Goal: Transaction & Acquisition: Subscribe to service/newsletter

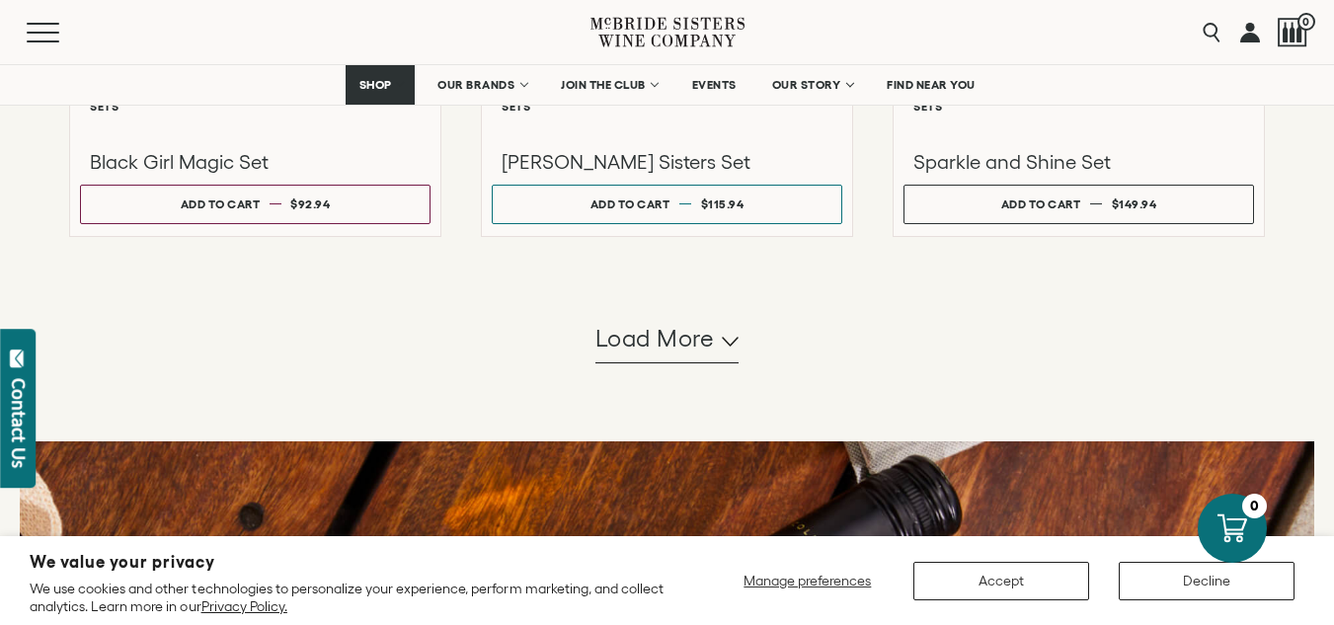
scroll to position [1975, 0]
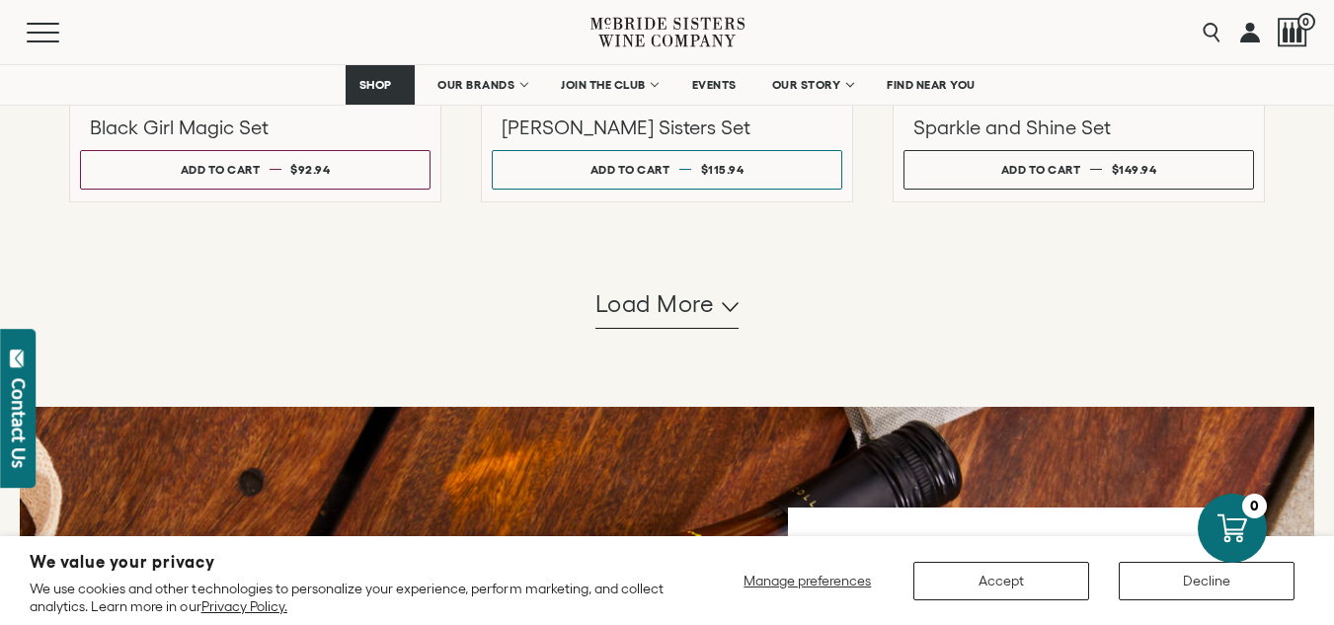
click at [697, 309] on span "Load more" at bounding box center [656, 304] width 120 height 34
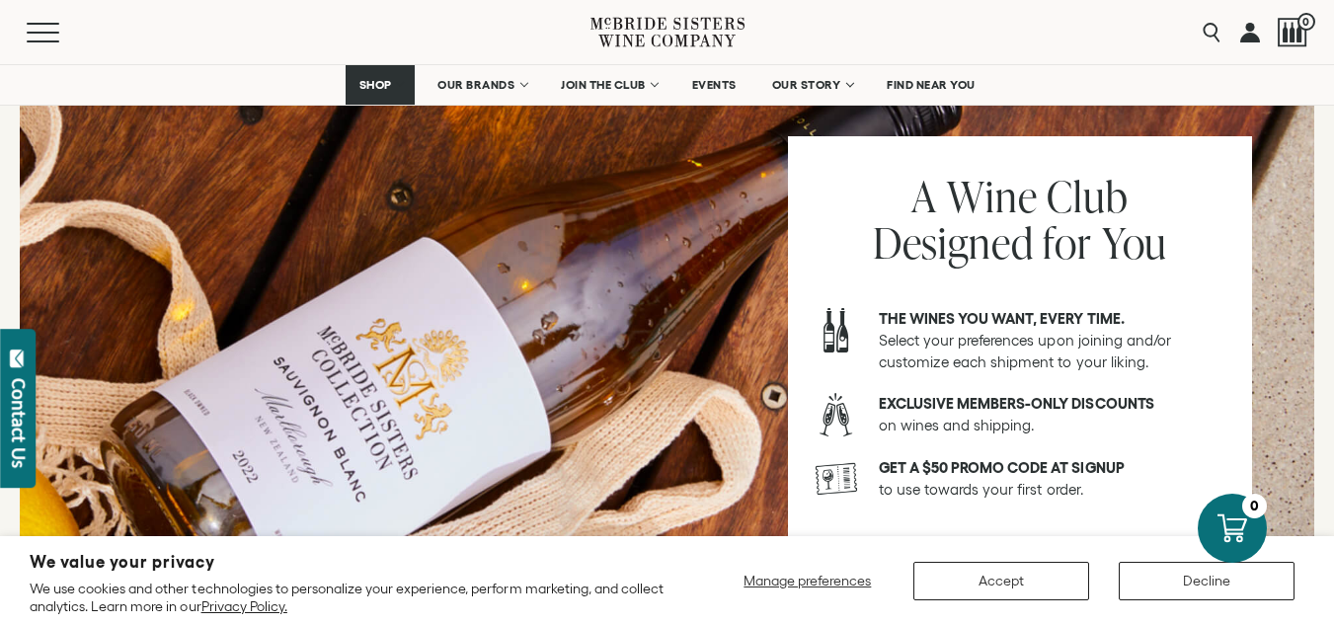
scroll to position [2963, 0]
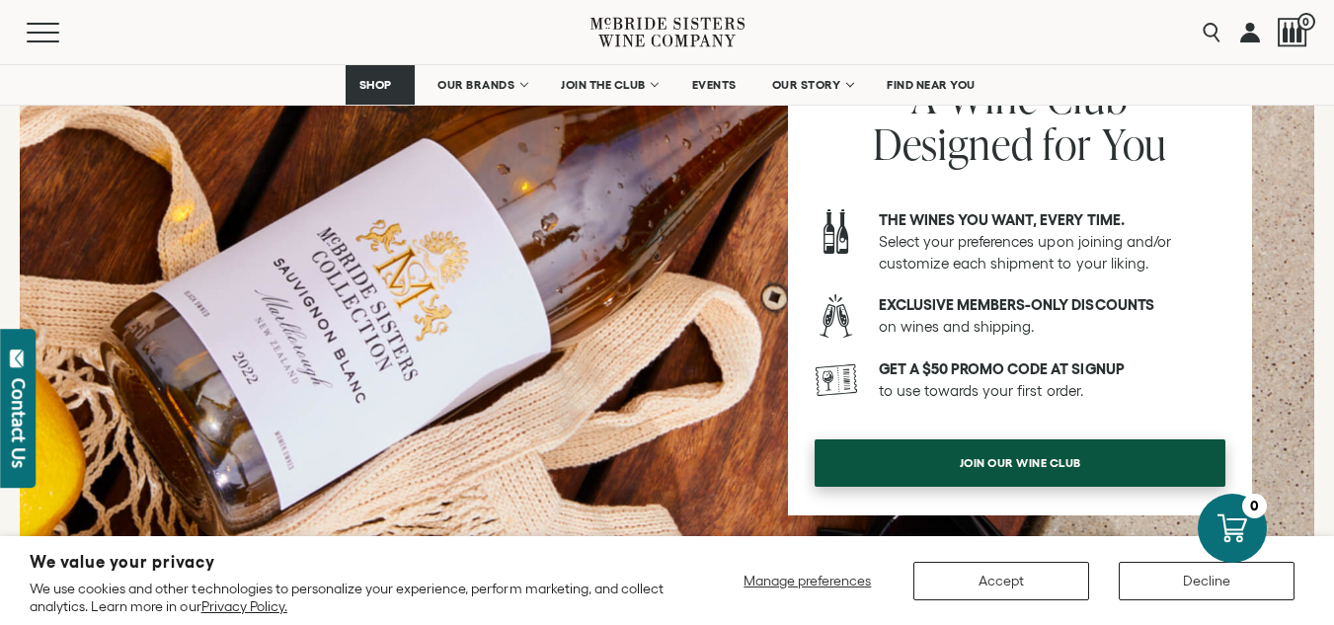
click at [1005, 456] on span "join our wine club" at bounding box center [1020, 462] width 191 height 39
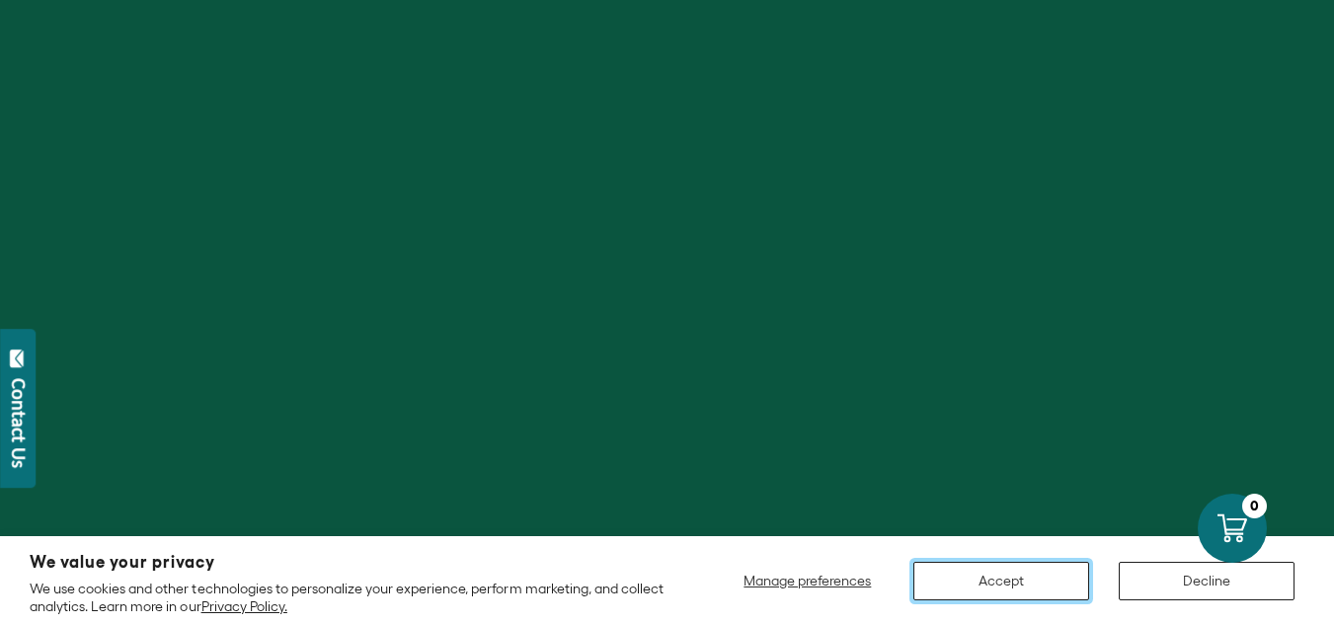
click at [1020, 582] on button "Accept" at bounding box center [1002, 581] width 176 height 39
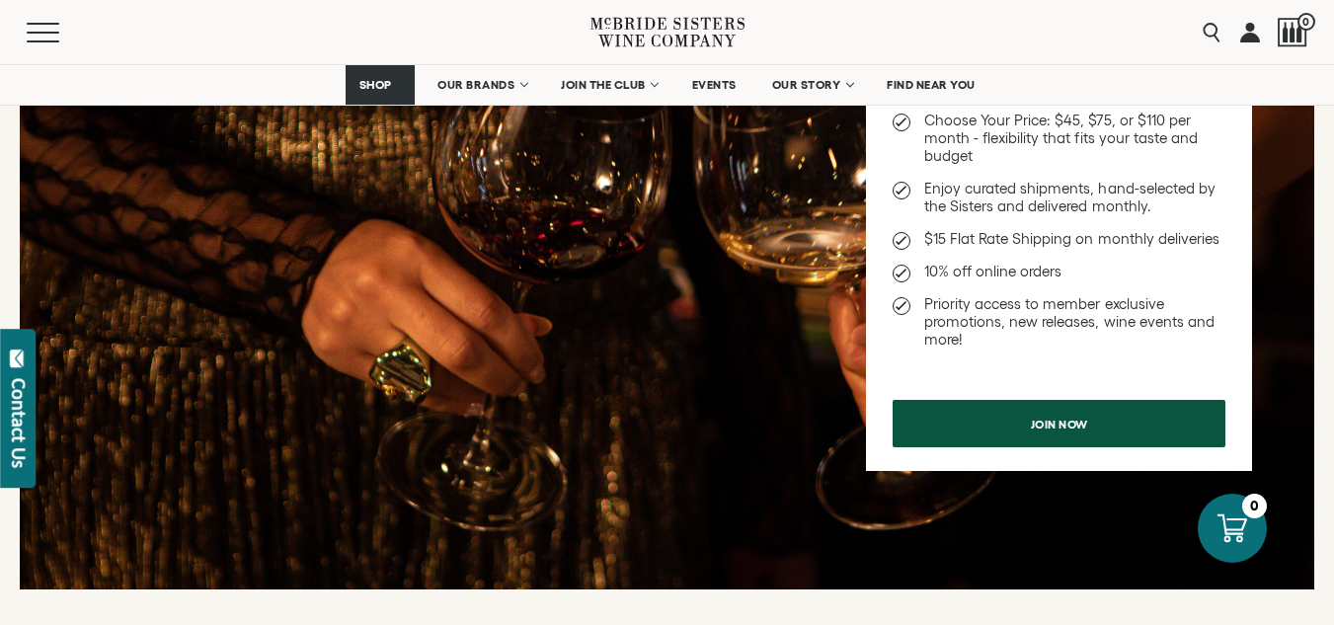
scroll to position [889, 0]
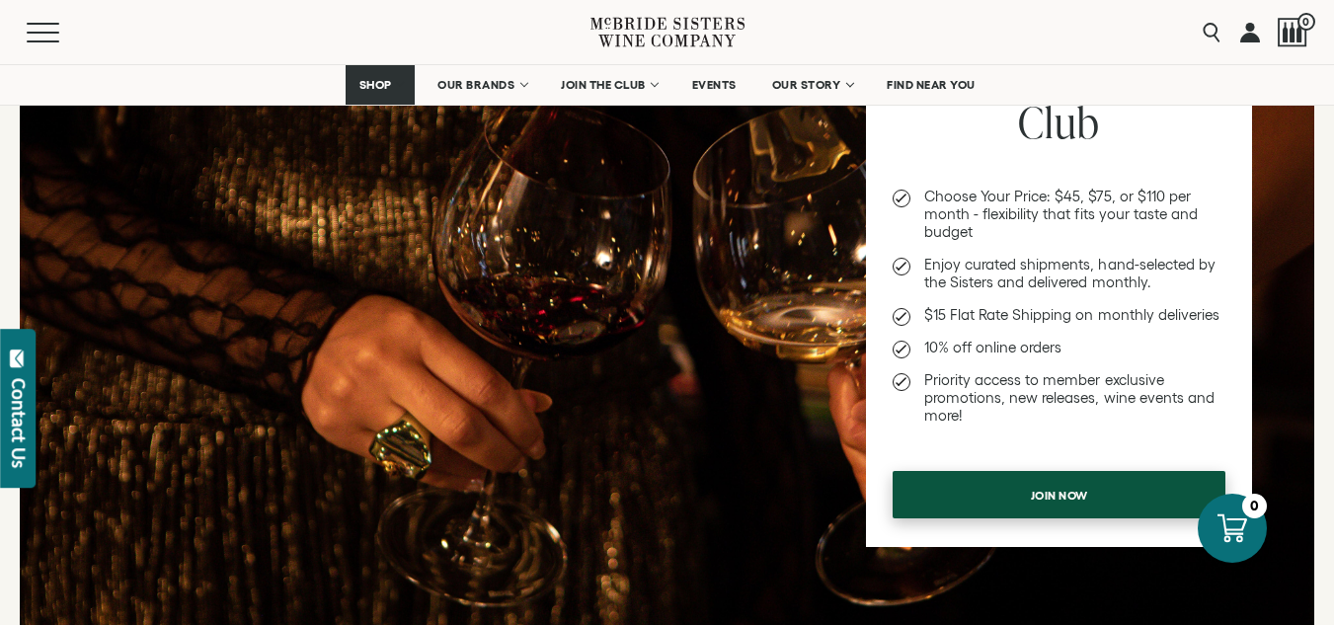
click at [1080, 492] on span "Join now" at bounding box center [1060, 495] width 126 height 39
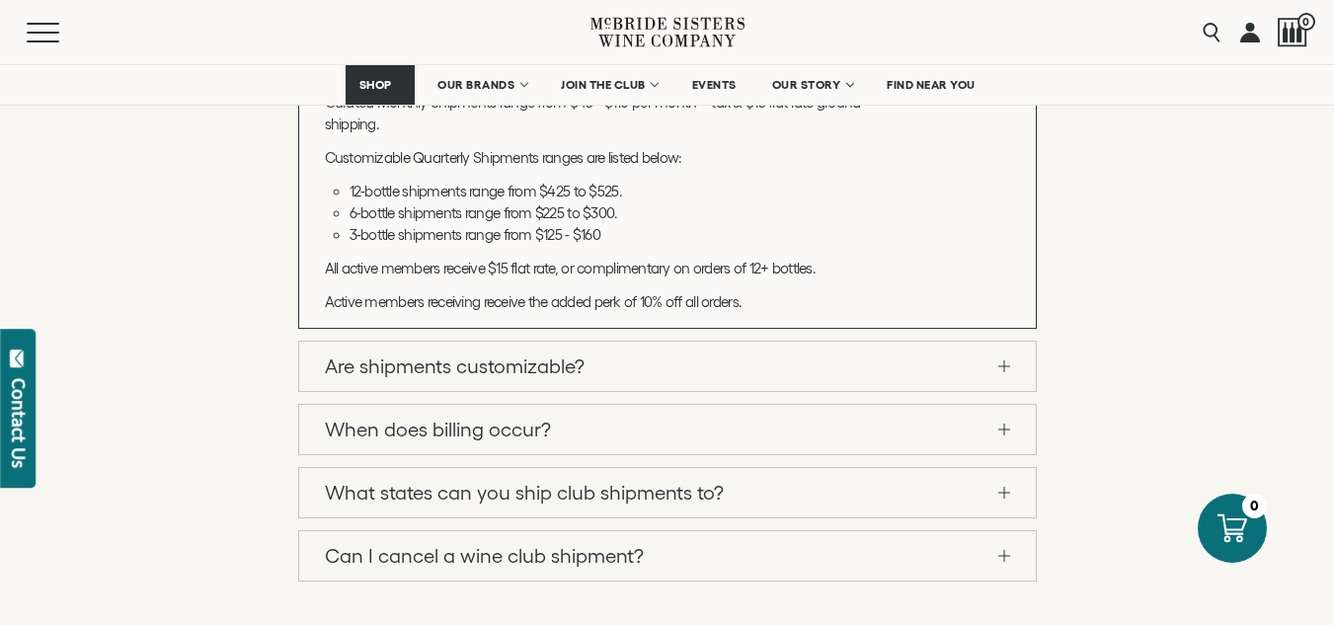
scroll to position [2173, 0]
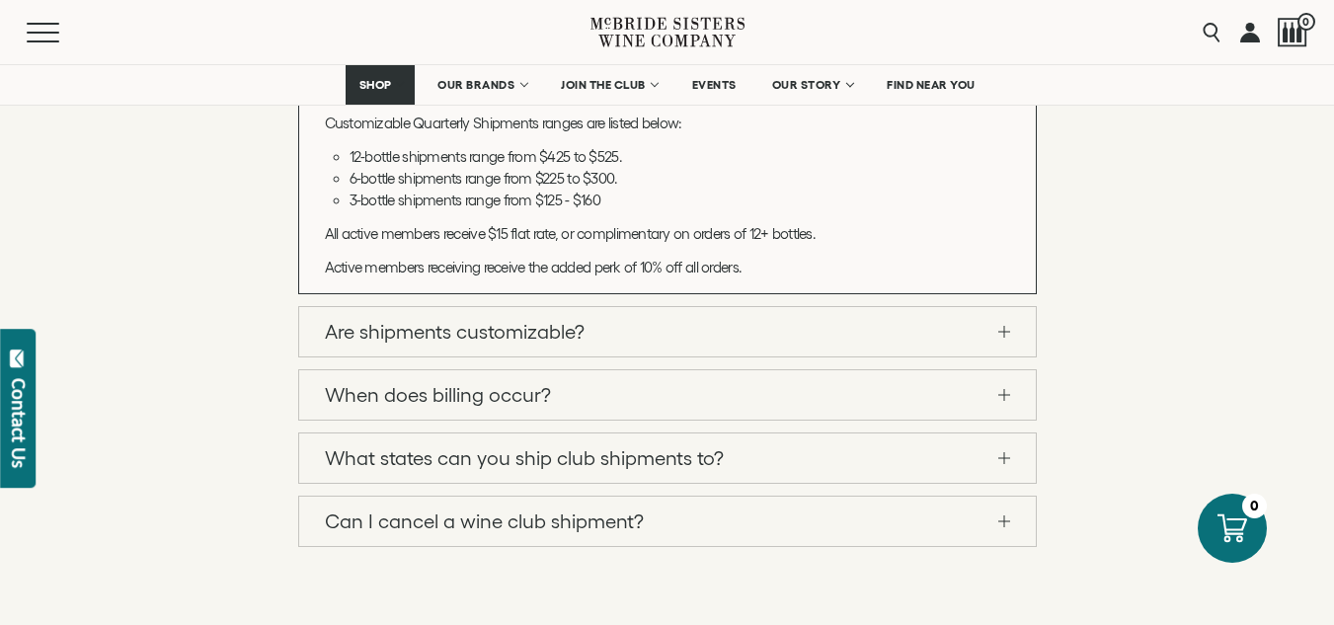
click at [992, 357] on link "Are shipments customizable?" at bounding box center [667, 331] width 737 height 49
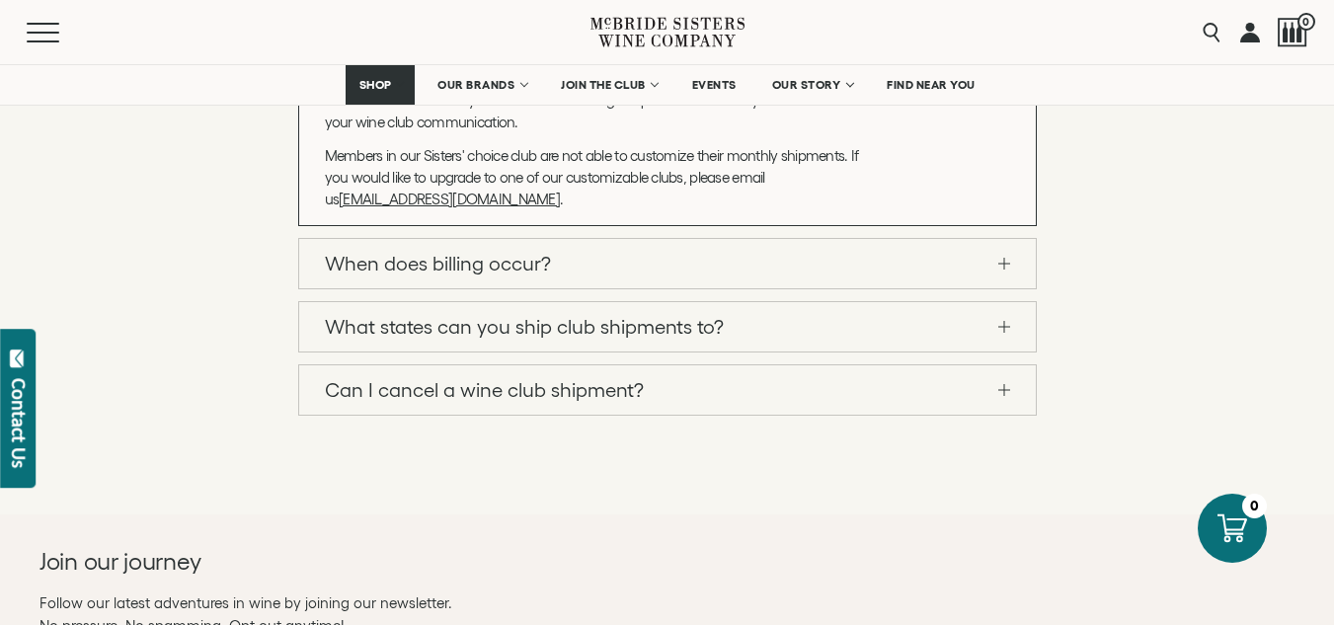
scroll to position [2371, 0]
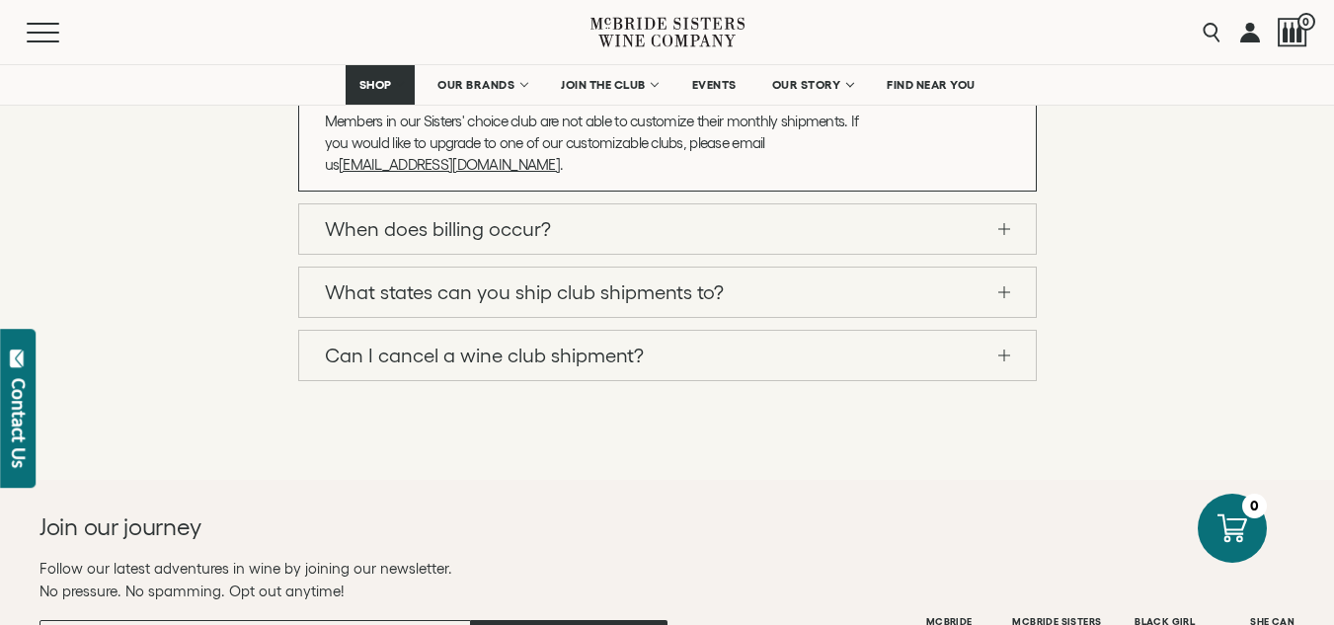
click at [1002, 317] on link "What states can you ship club shipments to?" at bounding box center [667, 292] width 737 height 49
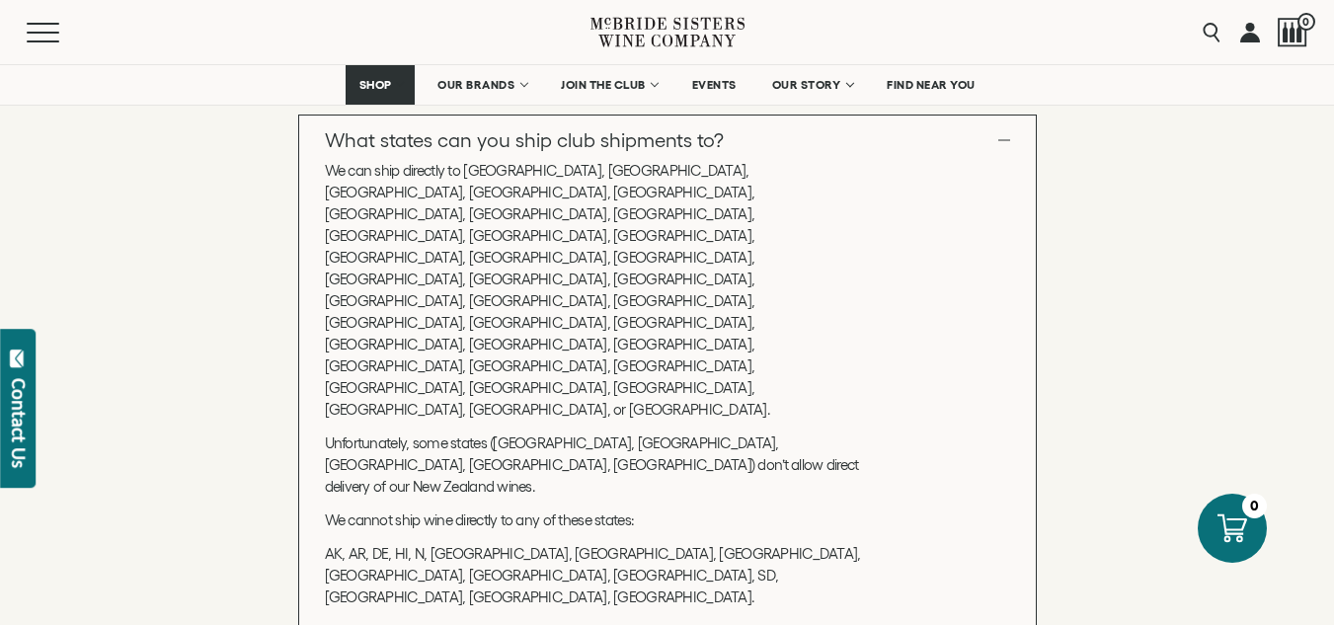
scroll to position [2170, 0]
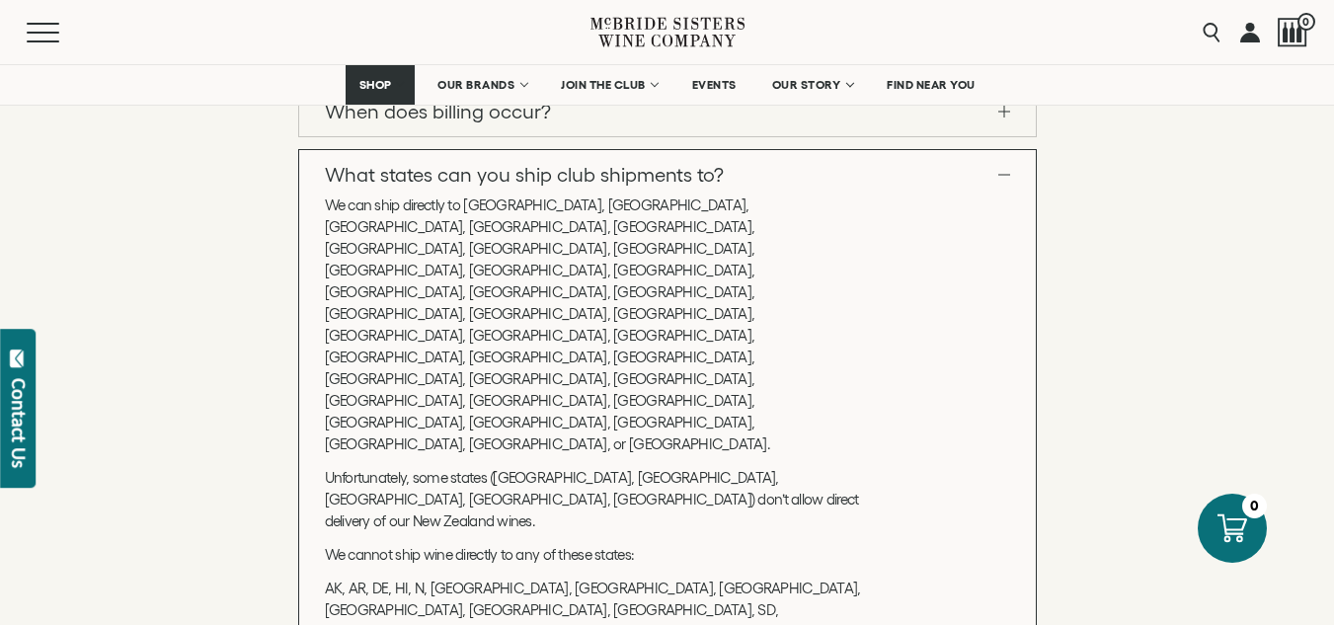
click at [1013, 136] on link "When does billing occur?" at bounding box center [667, 111] width 737 height 49
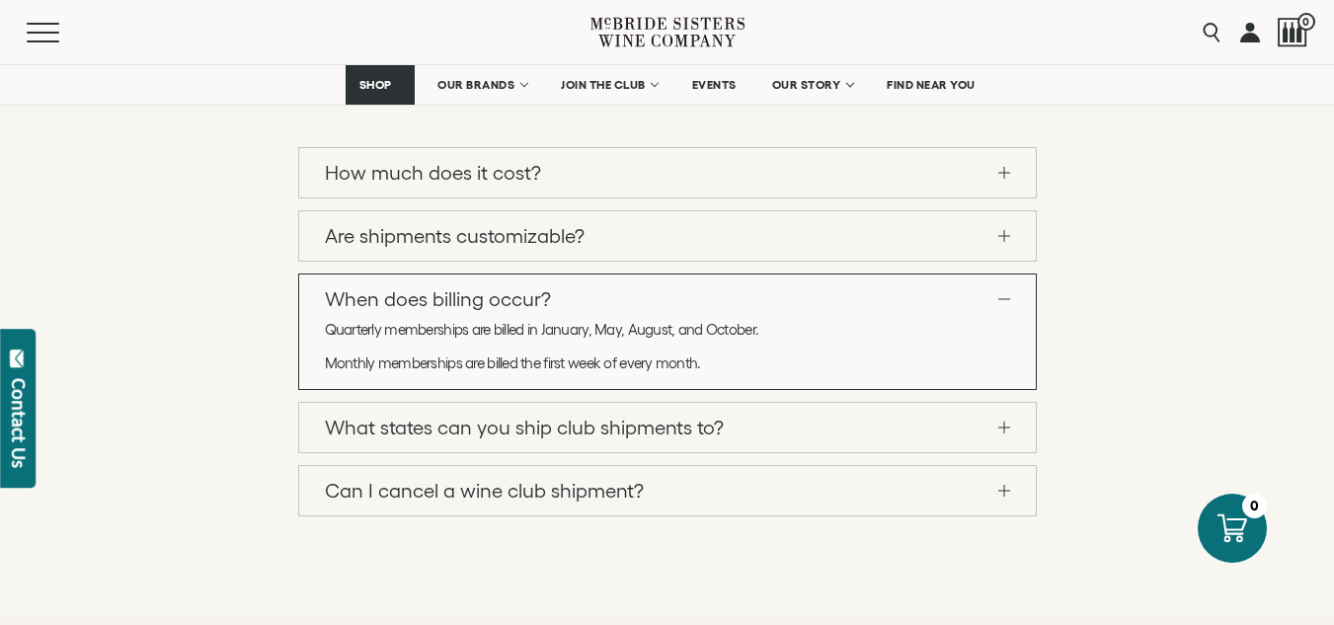
scroll to position [1972, 0]
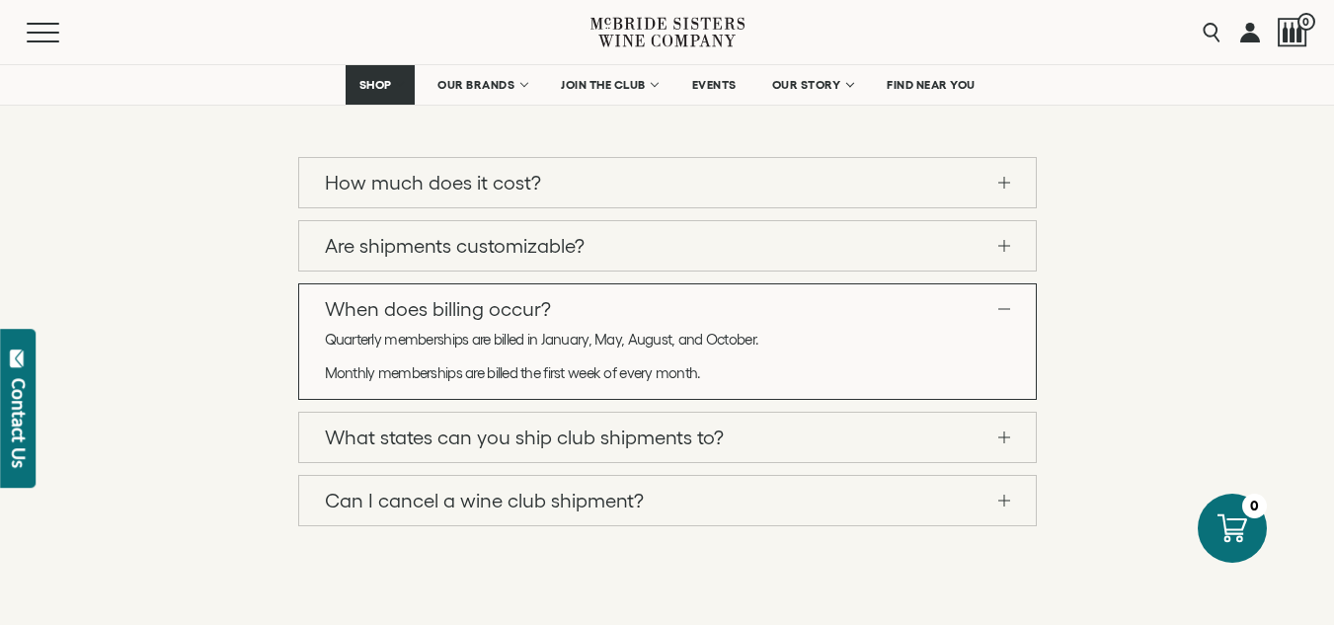
click at [1004, 246] on span at bounding box center [1005, 245] width 12 height 1
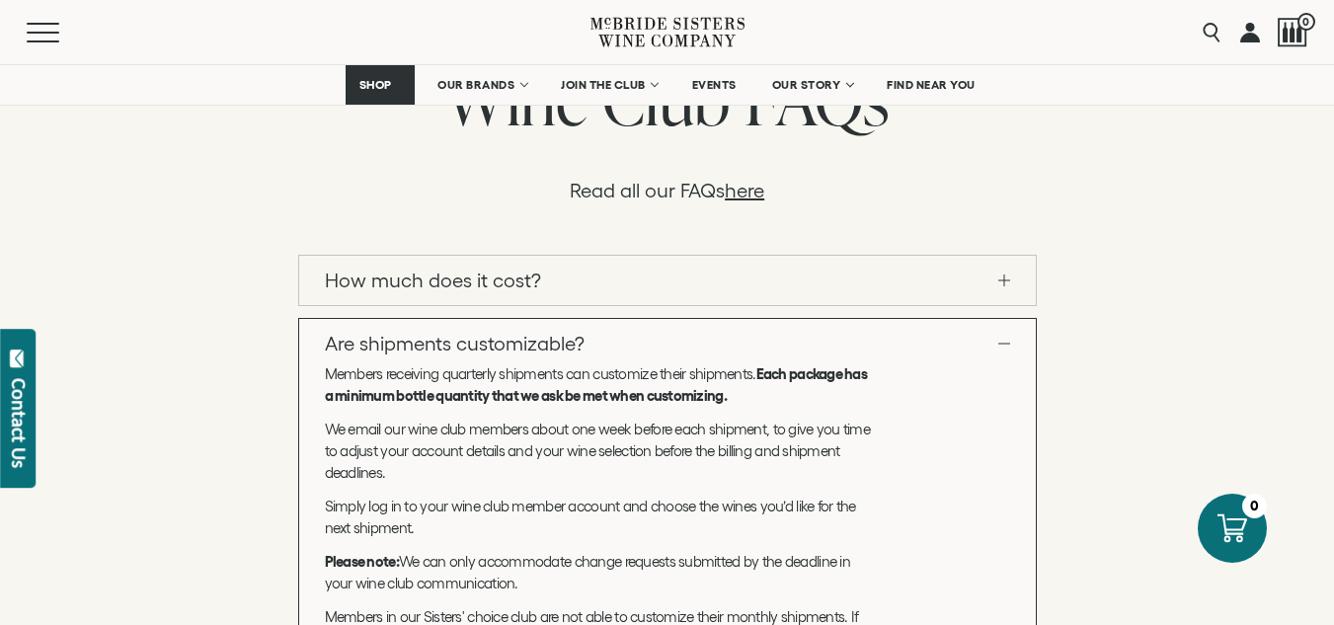
scroll to position [1874, 0]
click at [561, 306] on link "How much does it cost?" at bounding box center [667, 281] width 737 height 49
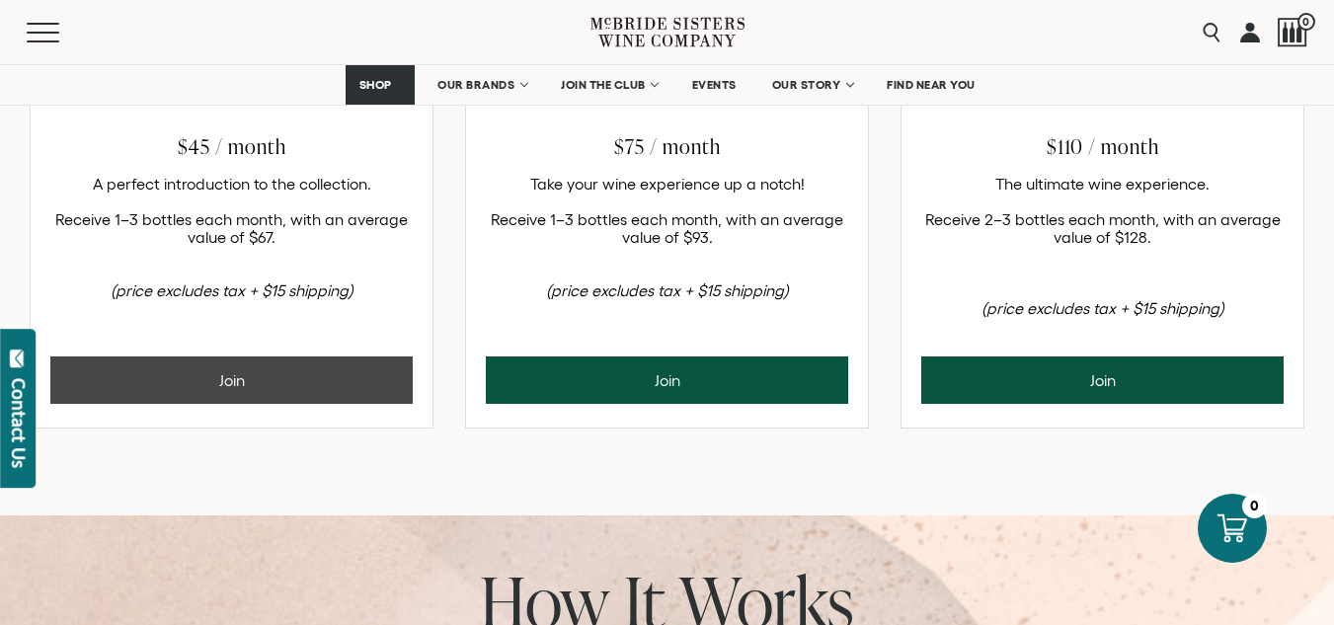
scroll to position [985, 0]
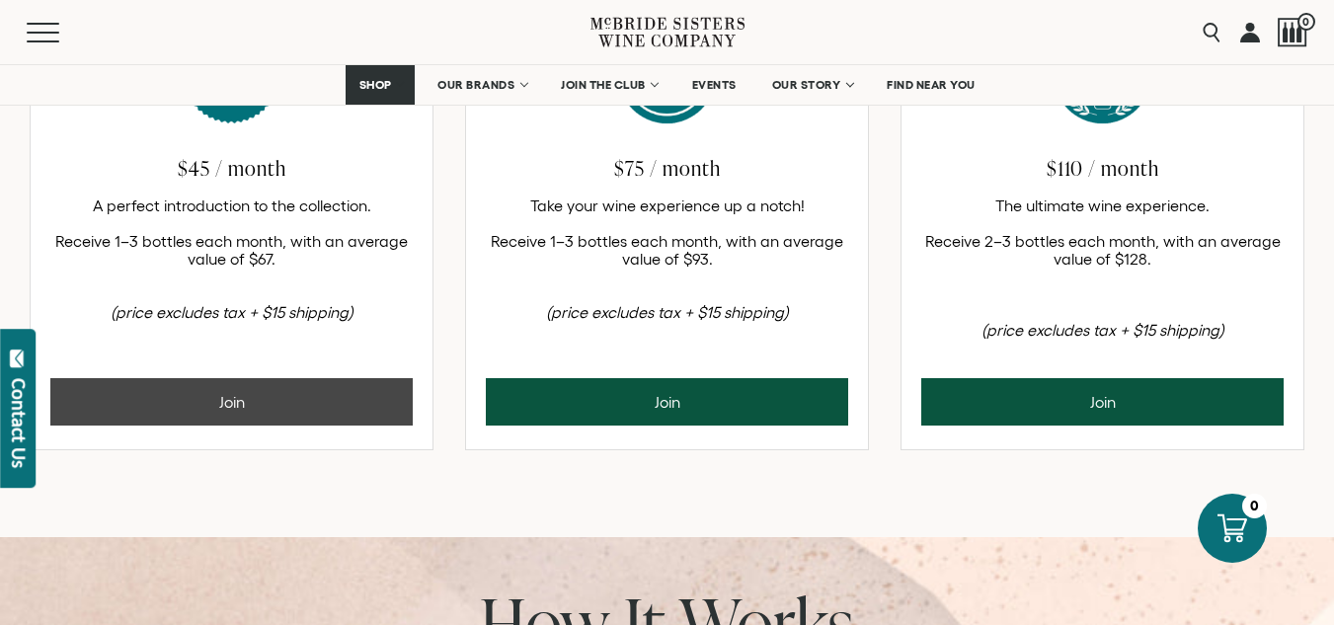
click at [276, 407] on button "Join" at bounding box center [231, 401] width 362 height 47
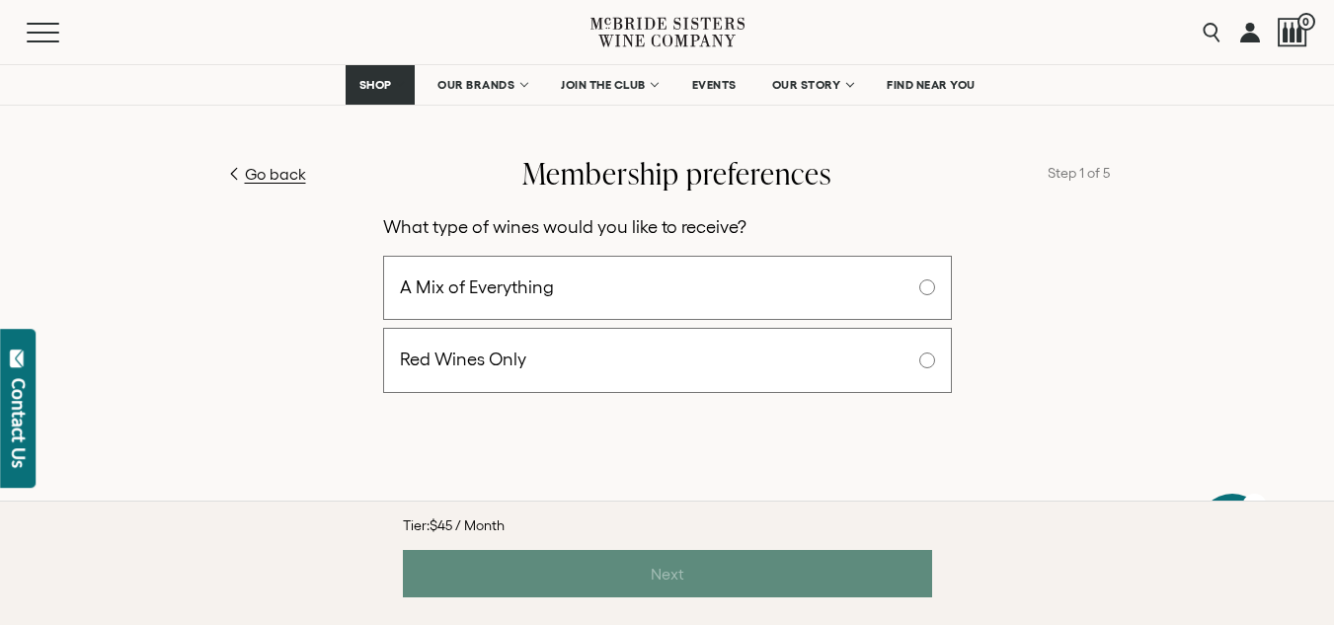
scroll to position [688, 0]
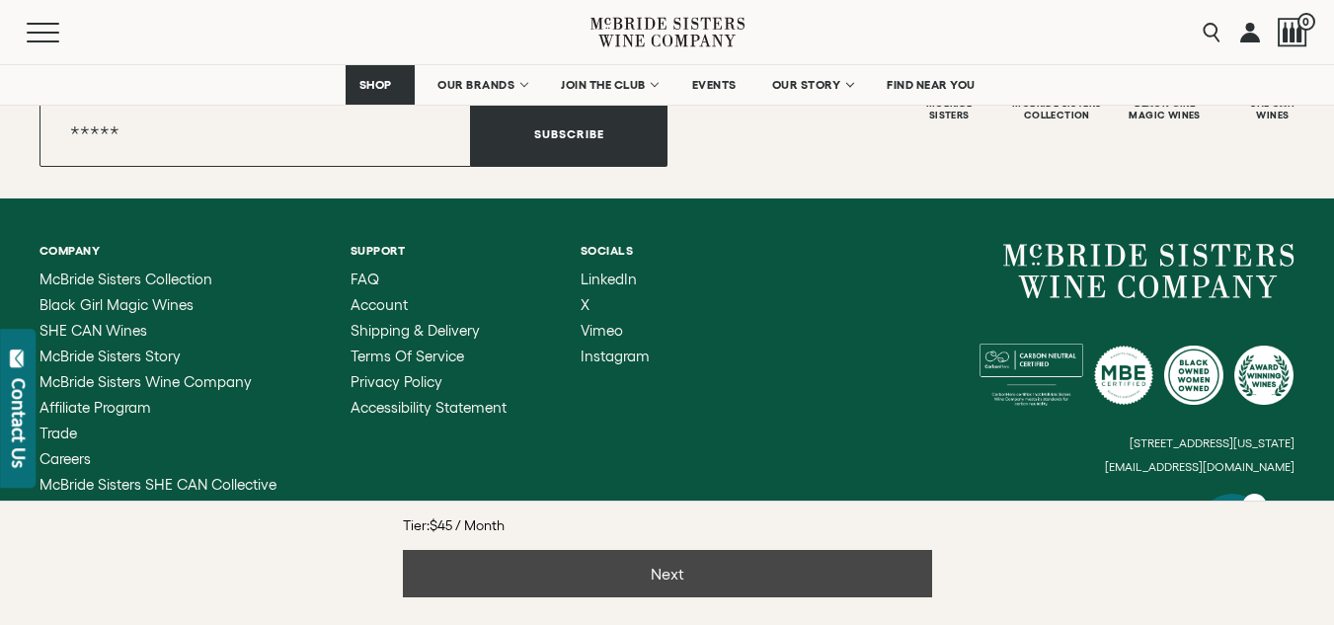
click at [667, 585] on button "Next" at bounding box center [667, 573] width 529 height 47
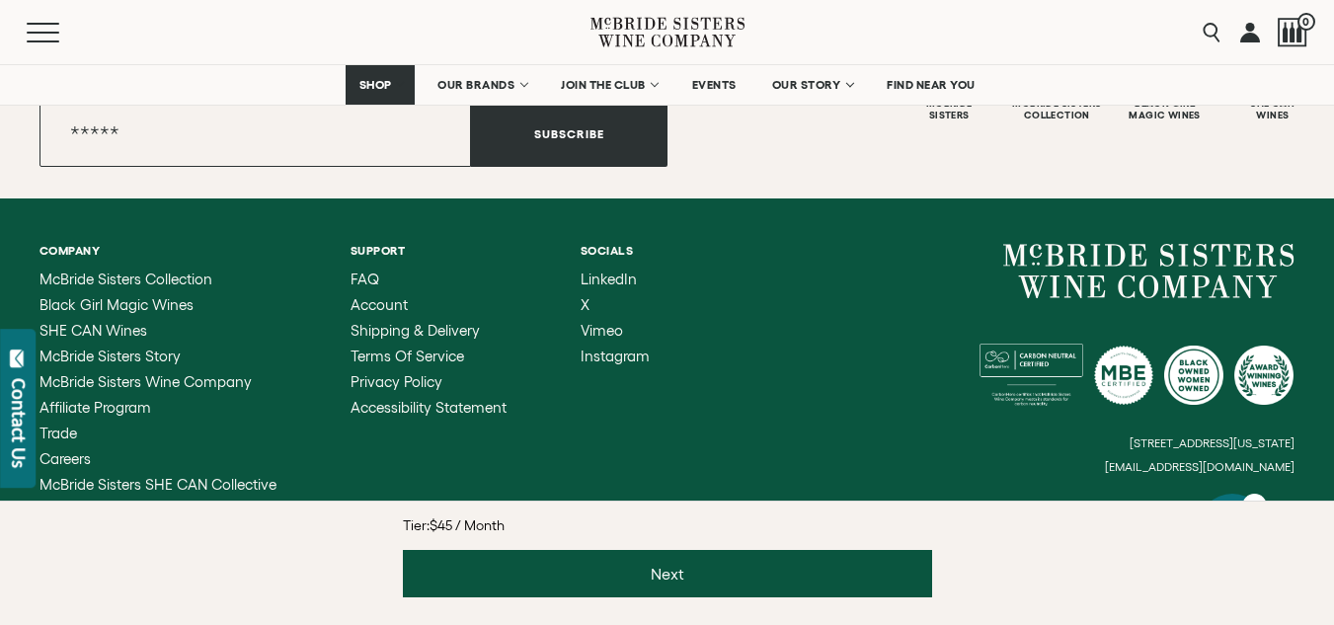
scroll to position [2847, 0]
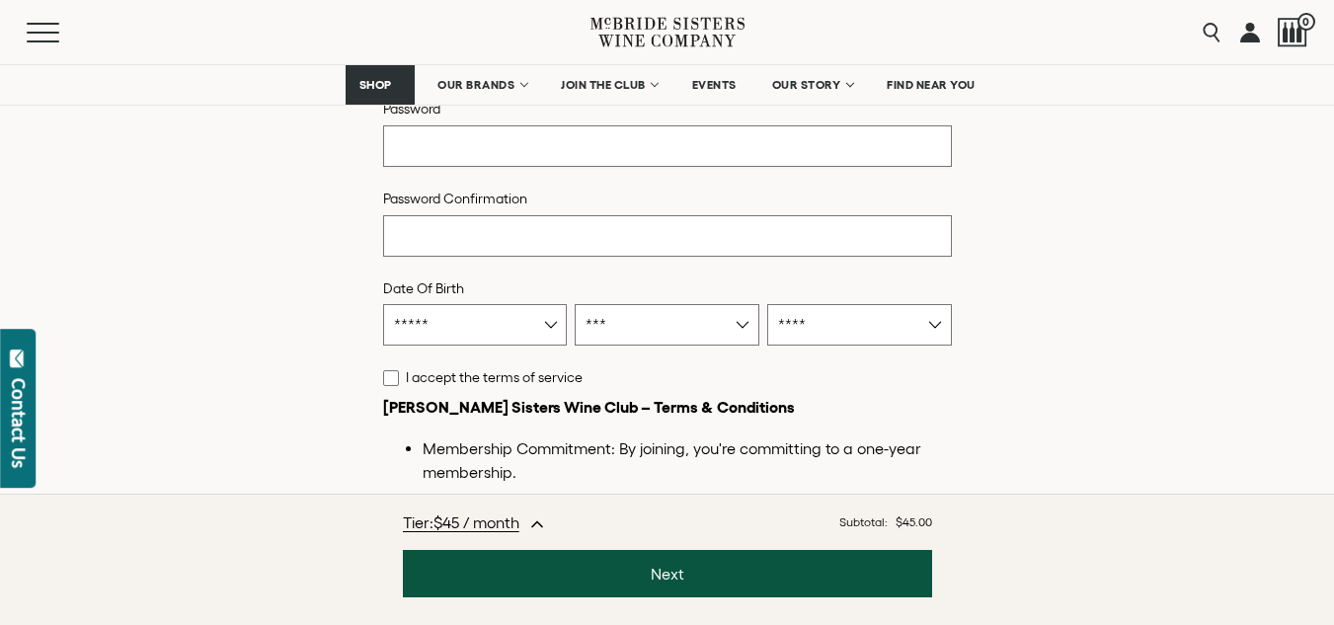
scroll to position [1174, 0]
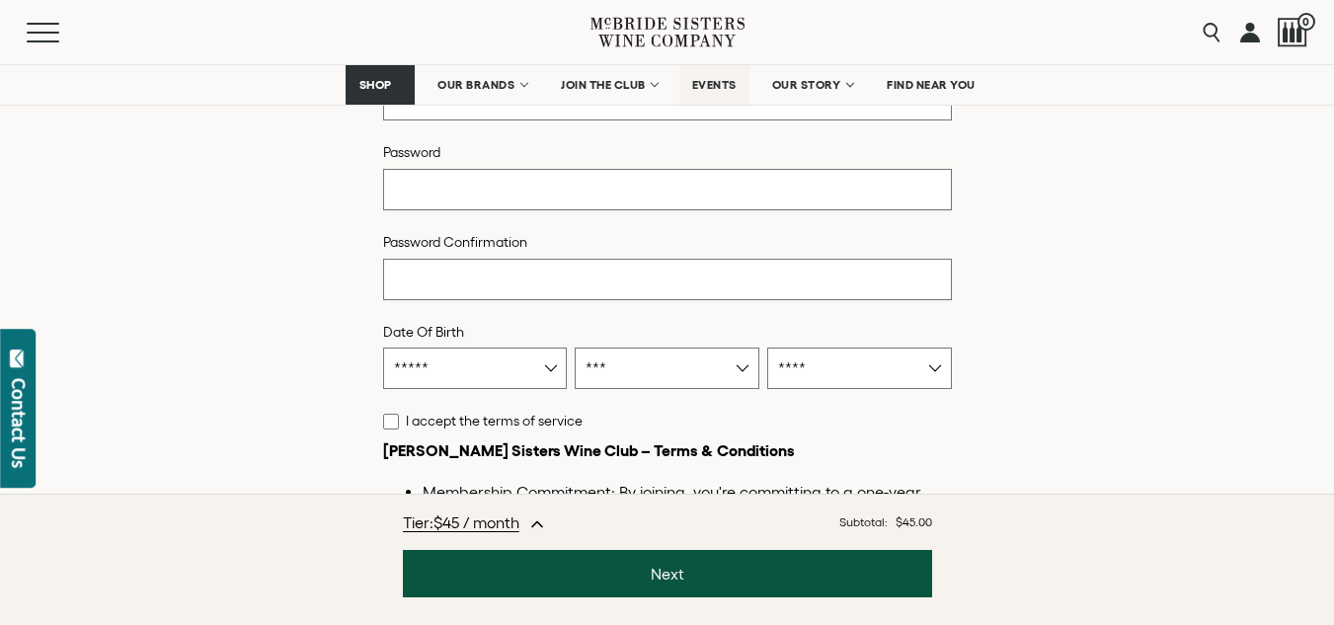
click at [725, 80] on span "EVENTS" at bounding box center [714, 85] width 44 height 14
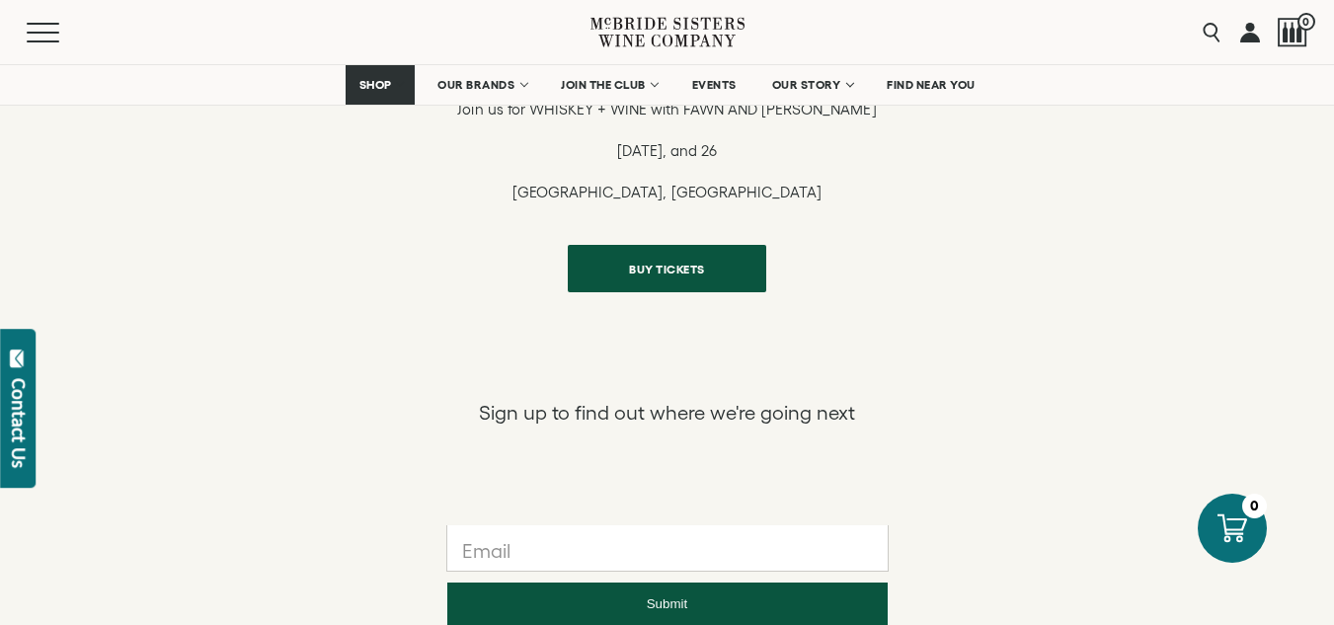
scroll to position [2173, 0]
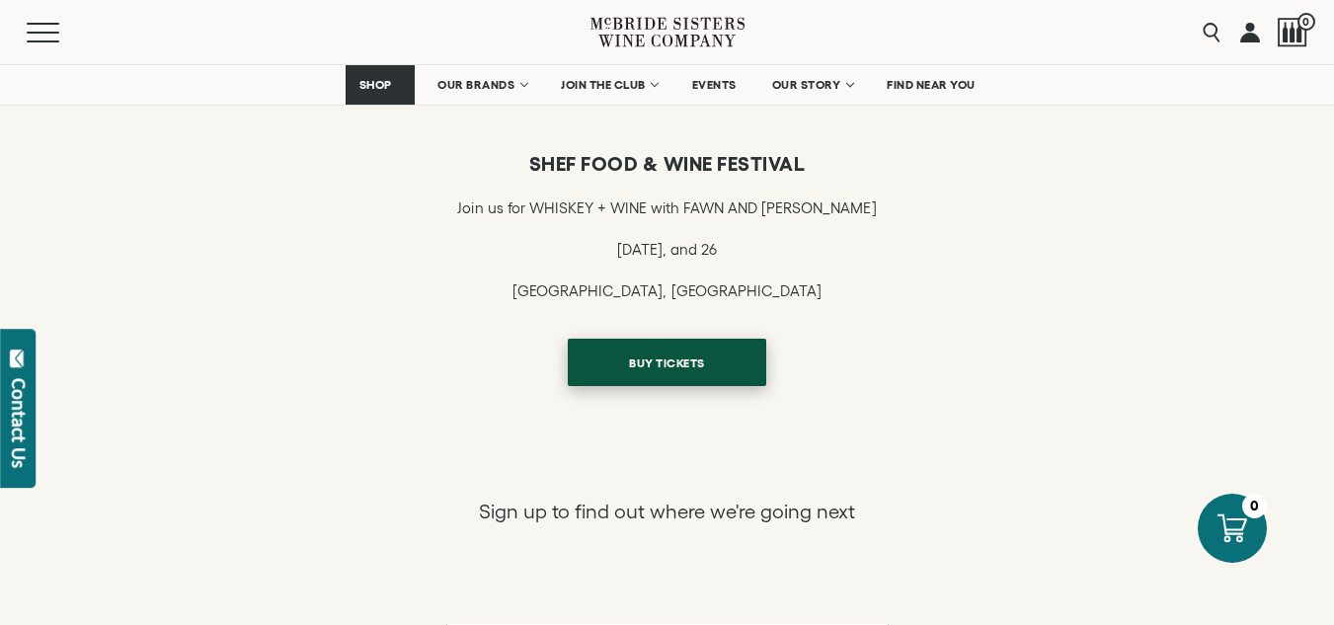
click at [647, 355] on span "BUY TICKETS" at bounding box center [667, 363] width 145 height 39
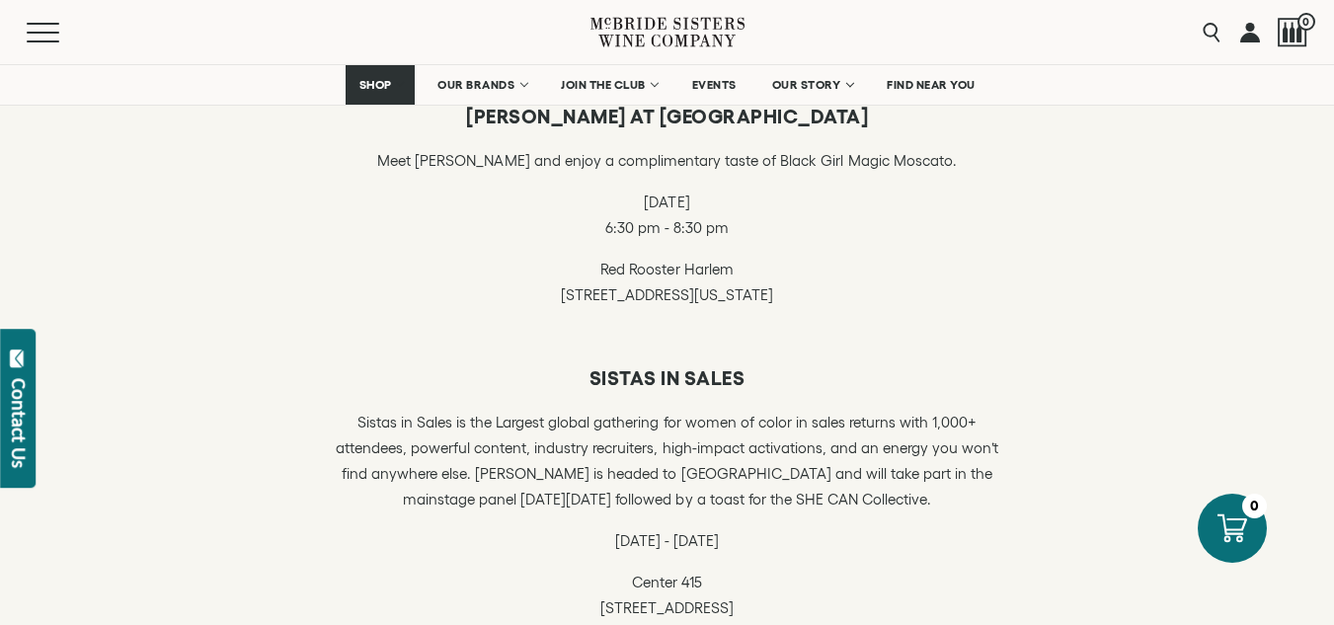
scroll to position [1482, 0]
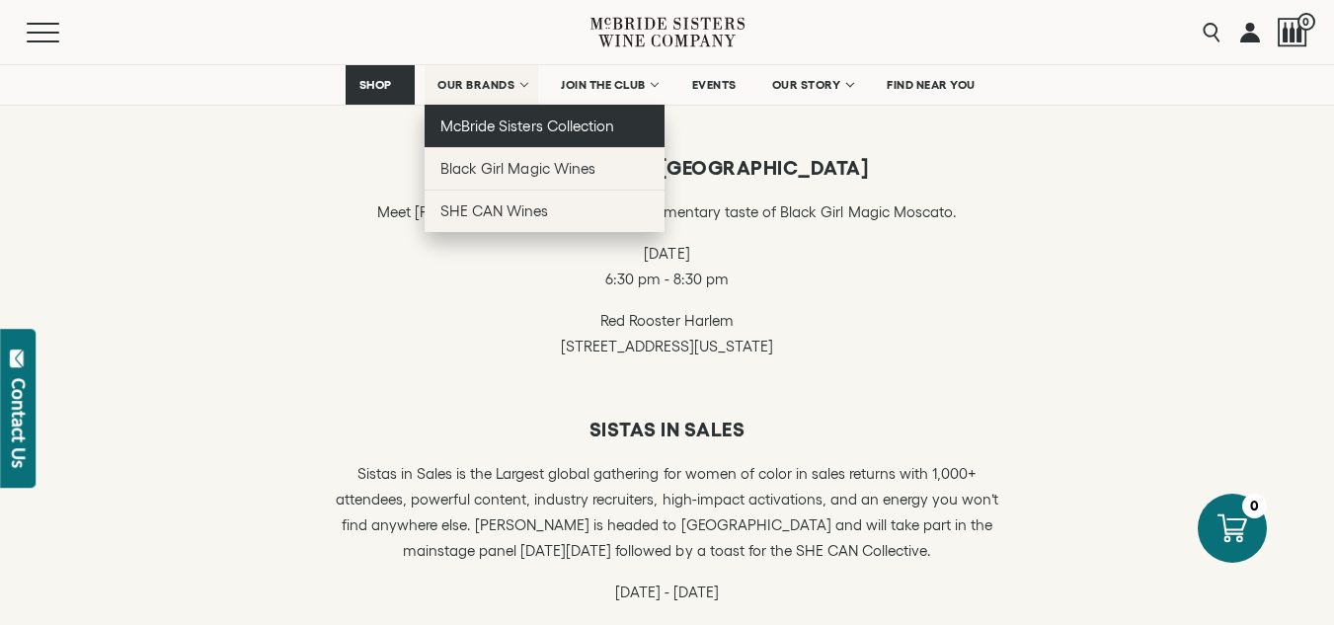
click at [507, 134] on link "McBride Sisters Collection" at bounding box center [545, 126] width 240 height 42
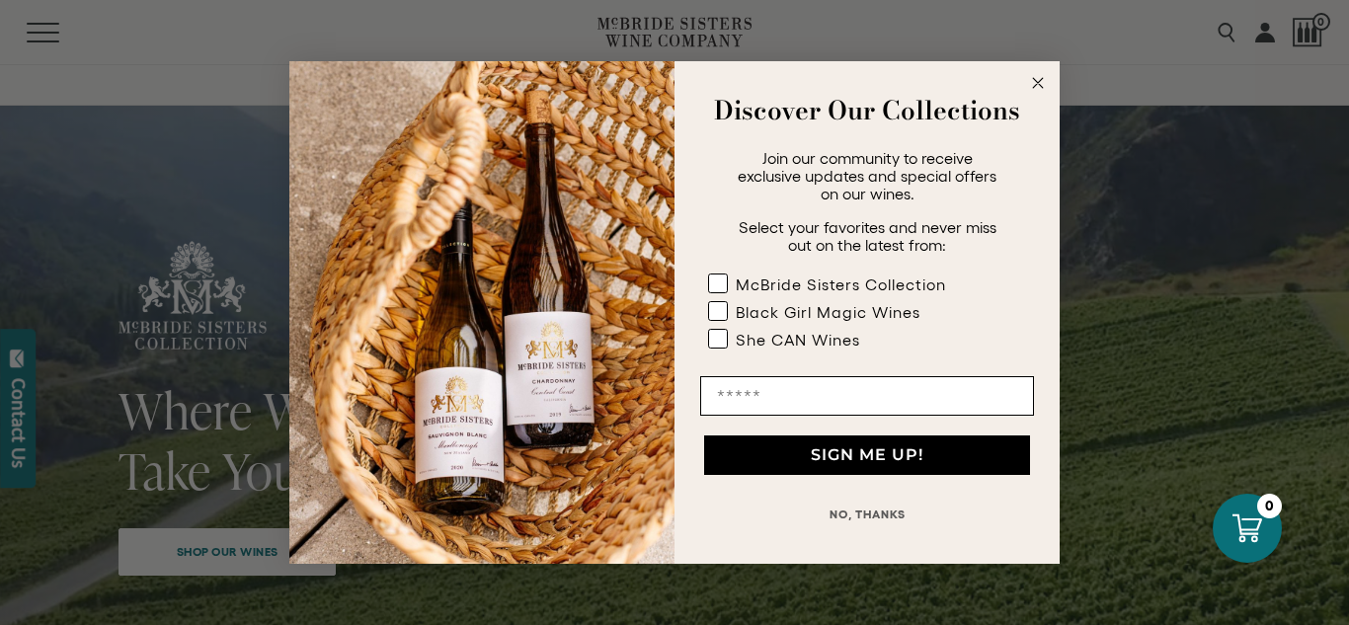
click at [1044, 86] on circle "Close dialog" at bounding box center [1038, 83] width 23 height 23
